Goal: Task Accomplishment & Management: Manage account settings

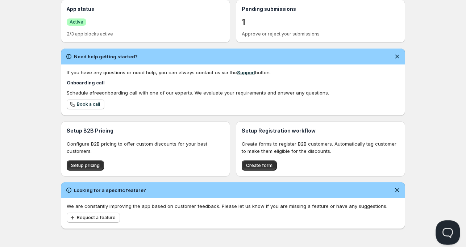
click at [443, 228] on button "Open Beacon popover" at bounding box center [447, 231] width 22 height 22
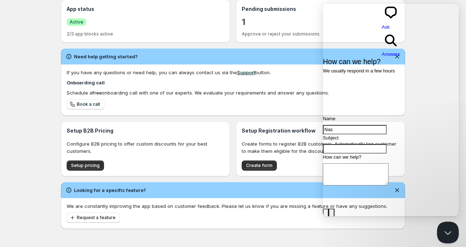
scroll to position [20, 0]
click at [341, 235] on div "Home Pricing Price lists Checkout Forms Submissions Settings Features Plans Hom…" at bounding box center [233, 40] width 466 height 414
drag, startPoint x: 444, startPoint y: 226, endPoint x: 829, endPoint y: 446, distance: 443.4
click at [444, 226] on button "Close Beacon popover" at bounding box center [447, 231] width 22 height 22
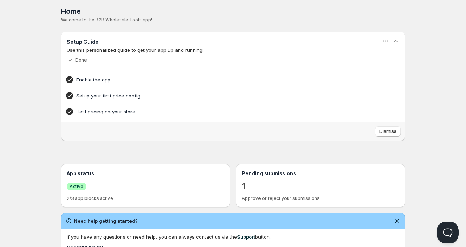
scroll to position [0, 0]
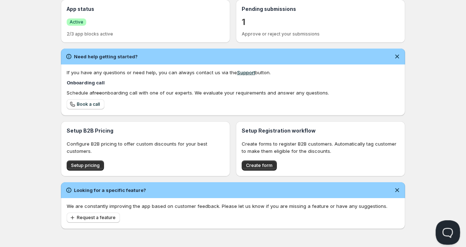
click at [441, 230] on button "Open Beacon popover" at bounding box center [447, 231] width 22 height 22
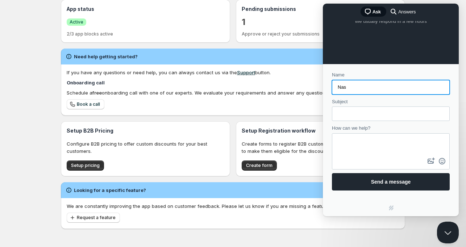
scroll to position [20, 0]
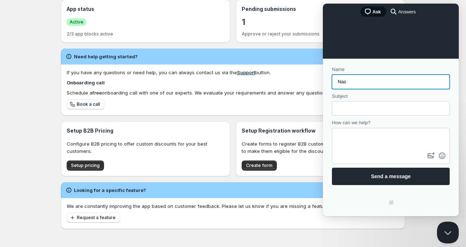
click at [367, 109] on input "Subject" at bounding box center [391, 108] width 106 height 13
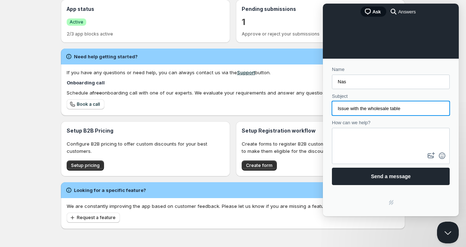
type input "Issue with the wholesale table"
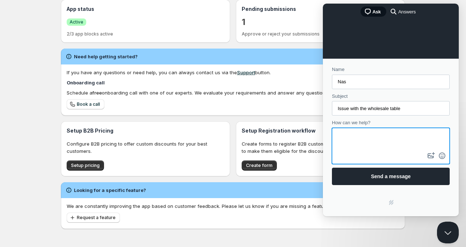
click at [370, 136] on textarea "How can we help?" at bounding box center [391, 140] width 116 height 22
paste textarea "When I try to increase or decrease the quantity in the variant table, the page …"
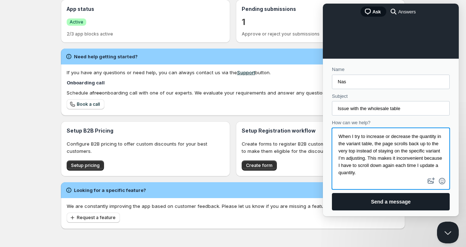
type textarea "When I try to increase or decrease the quantity in the variant table, the page …"
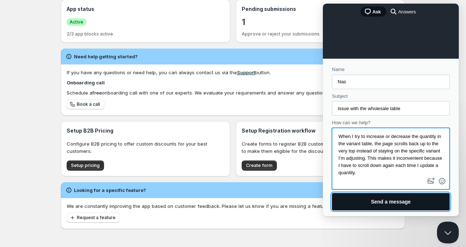
click at [379, 201] on span "Send a message" at bounding box center [391, 202] width 40 height 6
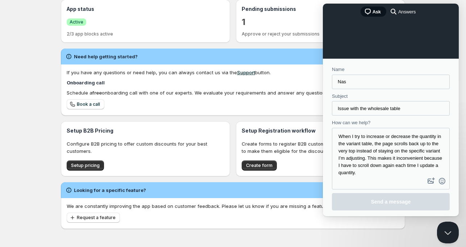
scroll to position [0, 0]
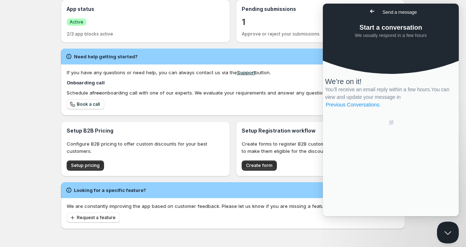
click at [382, 109] on link "Previous Conversations ." at bounding box center [353, 105] width 57 height 8
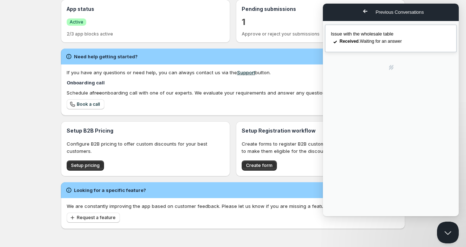
click at [374, 37] on span "Issue with the wholesale table" at bounding box center [362, 33] width 63 height 5
click at [338, 220] on button "Close" at bounding box center [331, 224] width 13 height 9
click at [449, 231] on button "Close Beacon popover" at bounding box center [447, 231] width 22 height 22
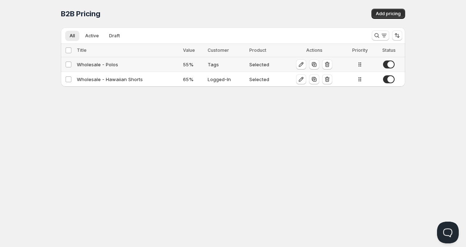
click at [97, 64] on div "Wholesale - Polos" at bounding box center [128, 64] width 102 height 7
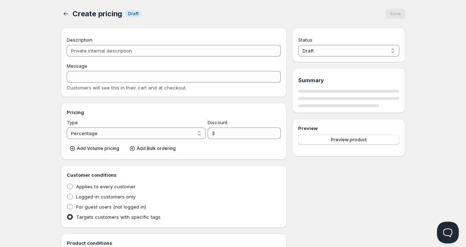
type input "Wholesale - Polos"
type input "WHOLESALE"
type input "55"
radio input "true"
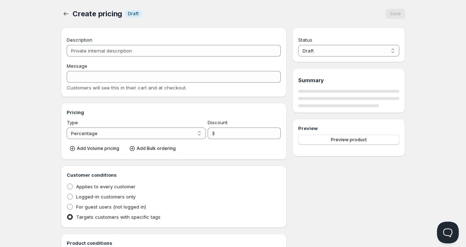
checkbox input "true"
select select "1"
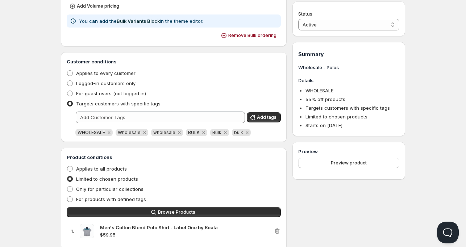
scroll to position [129, 0]
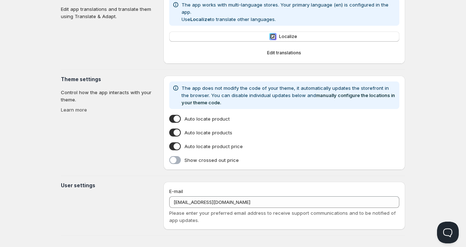
type input "[PERSON_NAME]"
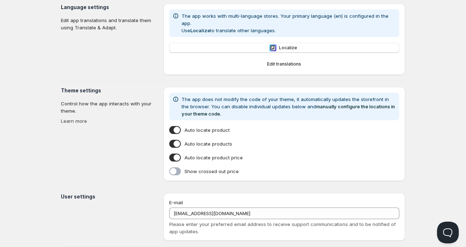
scroll to position [163, 0]
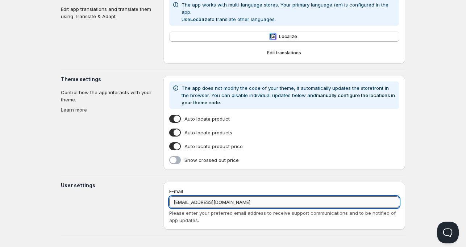
click at [191, 197] on input "[EMAIL_ADDRESS][DOMAIN_NAME]" at bounding box center [284, 202] width 230 height 12
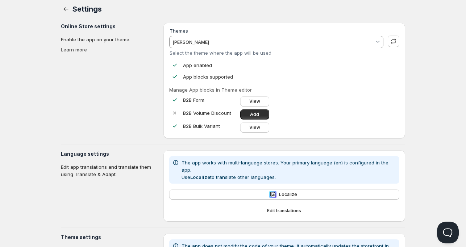
scroll to position [0, 0]
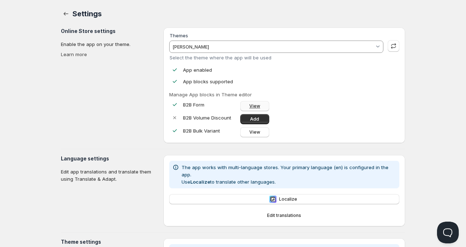
click at [255, 105] on span "View" at bounding box center [254, 106] width 11 height 6
click at [251, 133] on span "View" at bounding box center [254, 132] width 11 height 6
click at [443, 225] on button "Open Beacon popover" at bounding box center [447, 231] width 22 height 22
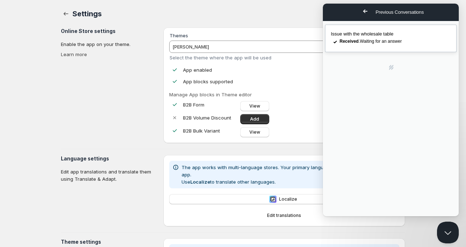
click at [371, 40] on link "Issue with the wholesale table checkmark Received . Waiting for an answer" at bounding box center [391, 39] width 132 height 28
click at [445, 228] on button "Close Beacon popover" at bounding box center [447, 231] width 22 height 22
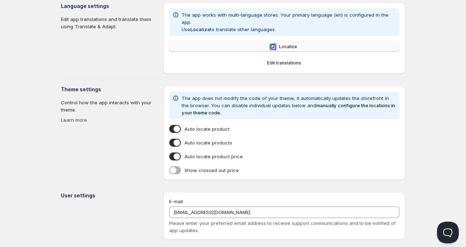
scroll to position [163, 0]
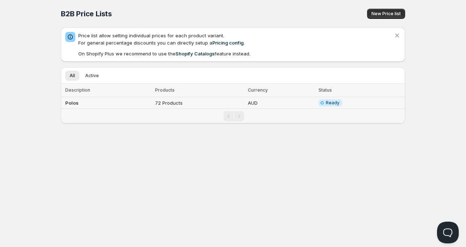
click at [107, 102] on td "Polos" at bounding box center [107, 103] width 92 height 12
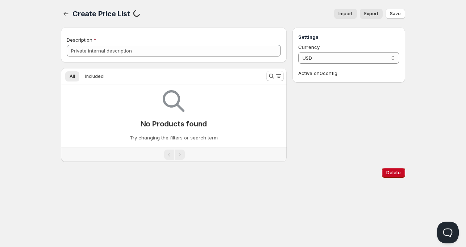
type input "Polos"
select select "AUD"
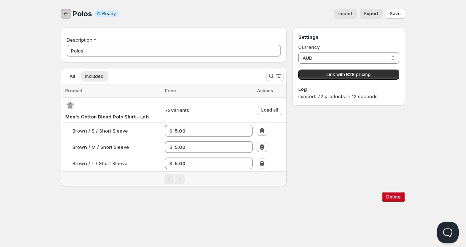
click at [69, 14] on icon "button" at bounding box center [65, 13] width 7 height 7
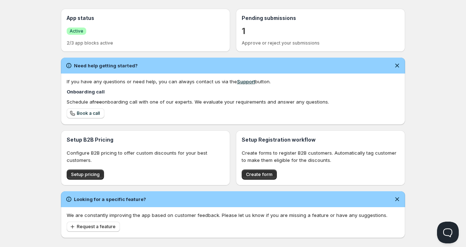
scroll to position [168, 0]
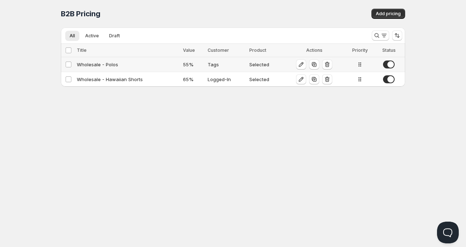
click at [100, 66] on div "Wholesale - Polos" at bounding box center [128, 64] width 102 height 7
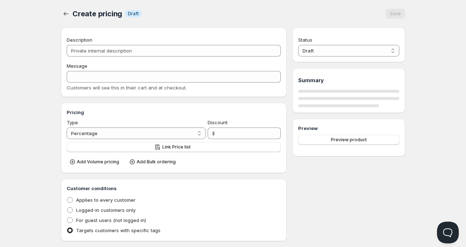
type input "Wholesale - Polos"
type input "WHOLESALE"
type input "55"
radio input "true"
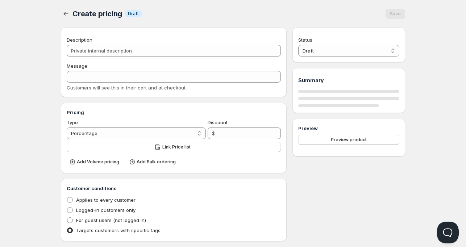
checkbox input "true"
select select "1"
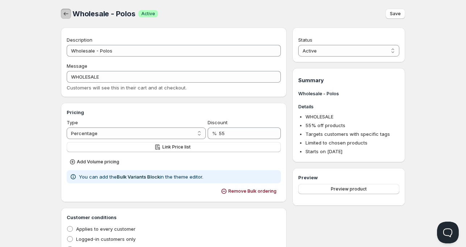
click at [64, 11] on icon "button" at bounding box center [65, 13] width 7 height 7
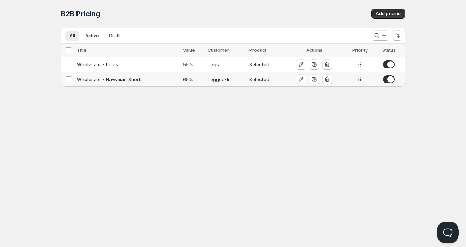
click at [111, 79] on div "Wholesale - Hawaiian Shorts" at bounding box center [128, 79] width 102 height 7
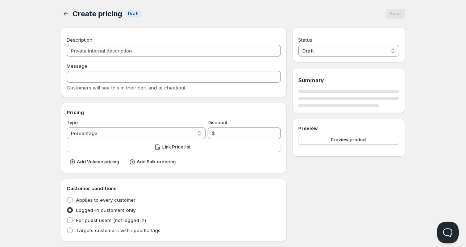
type input "Wholesale - Hawaiian Shorts"
type input "WHOLESALE"
type input "65"
radio input "true"
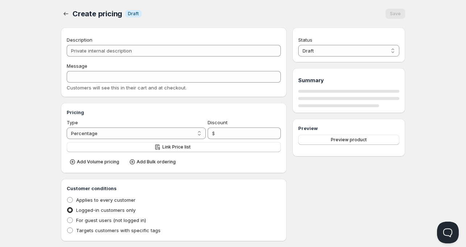
checkbox input "true"
select select "1"
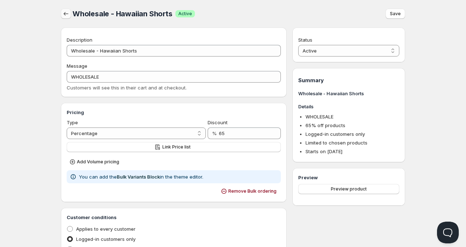
click at [67, 12] on icon "button" at bounding box center [65, 13] width 7 height 7
